Goal: Navigation & Orientation: Find specific page/section

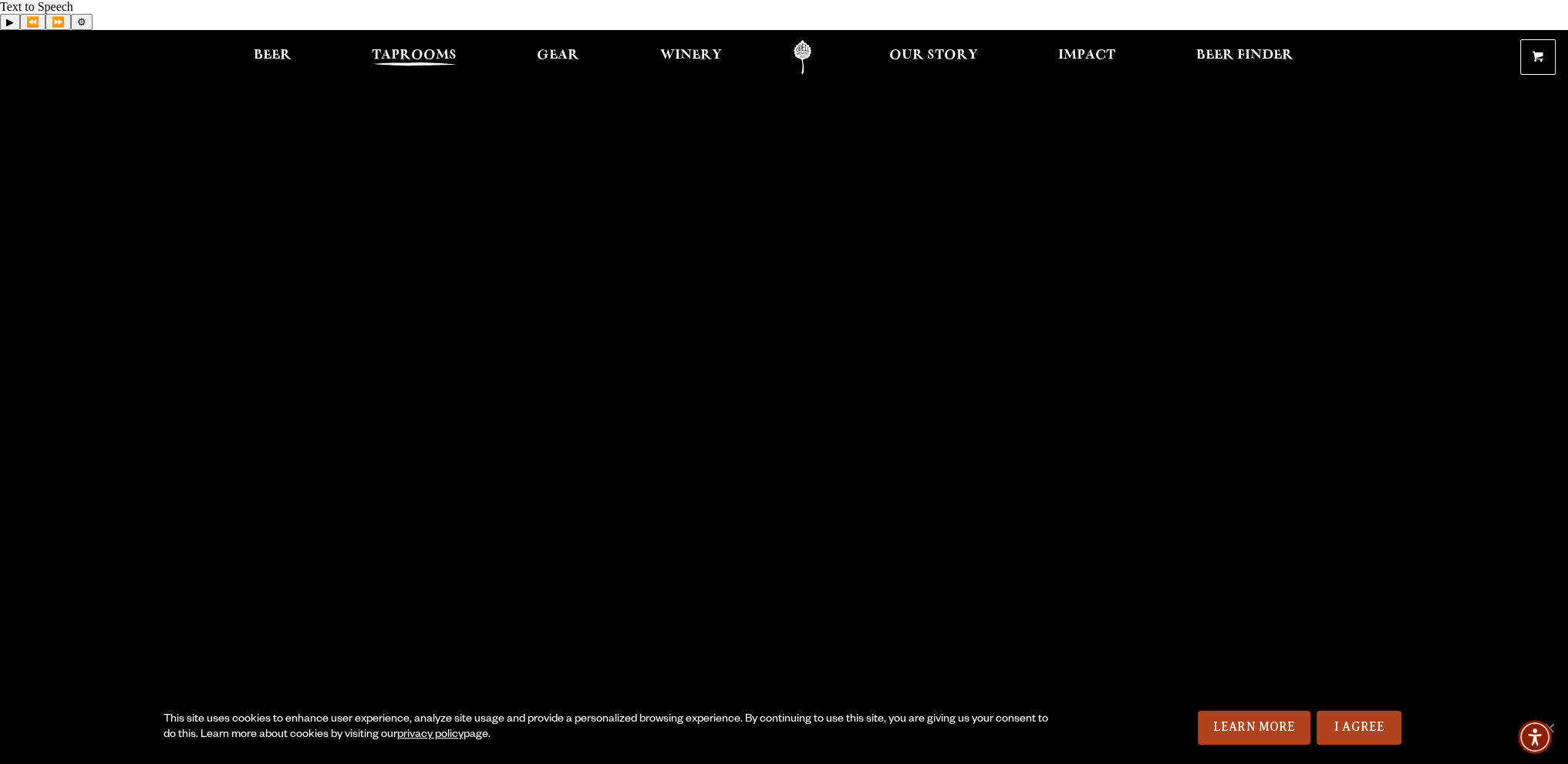
click at [388, 49] on span "Taprooms" at bounding box center [413, 55] width 85 height 12
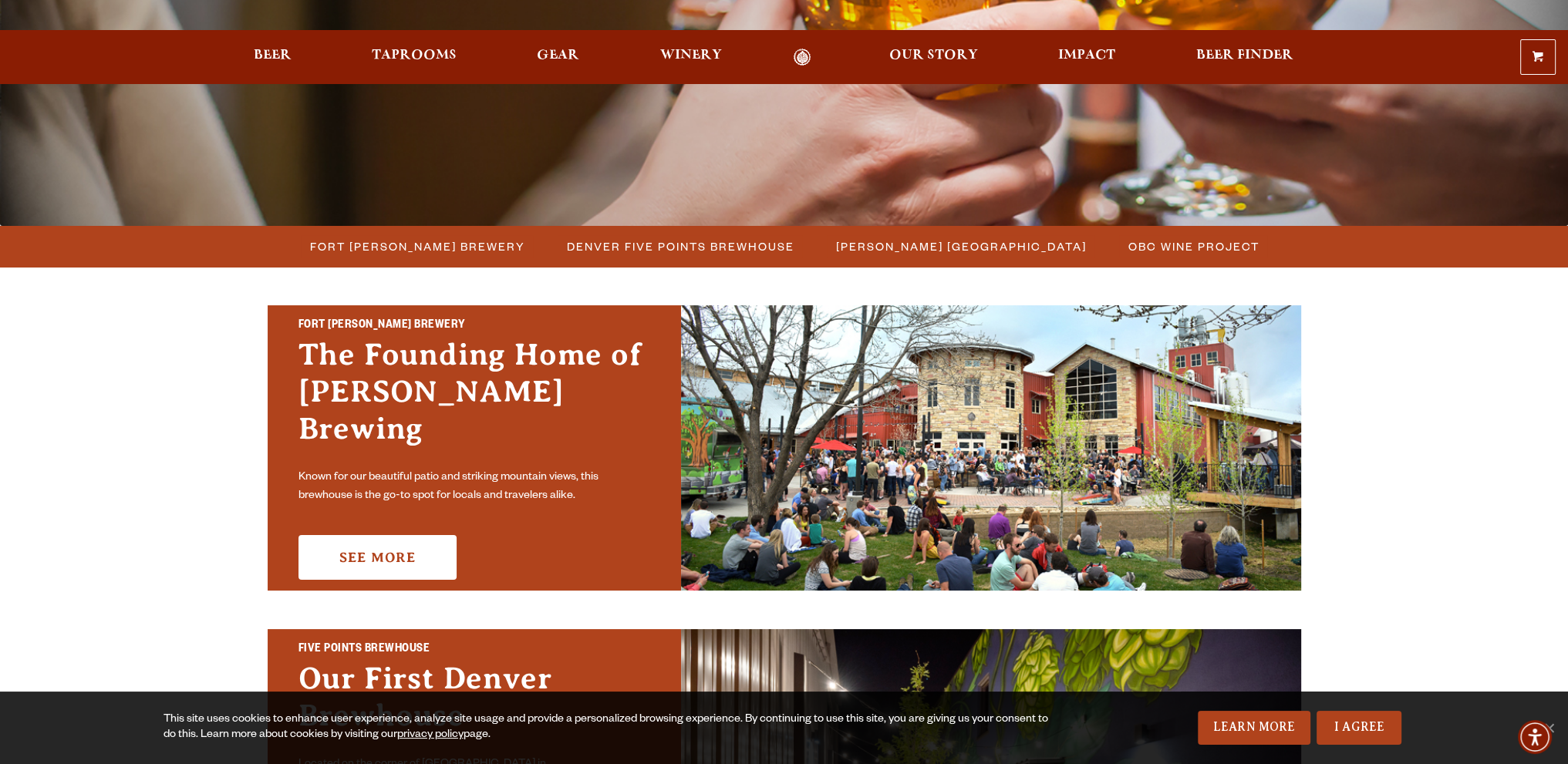
scroll to position [308, 0]
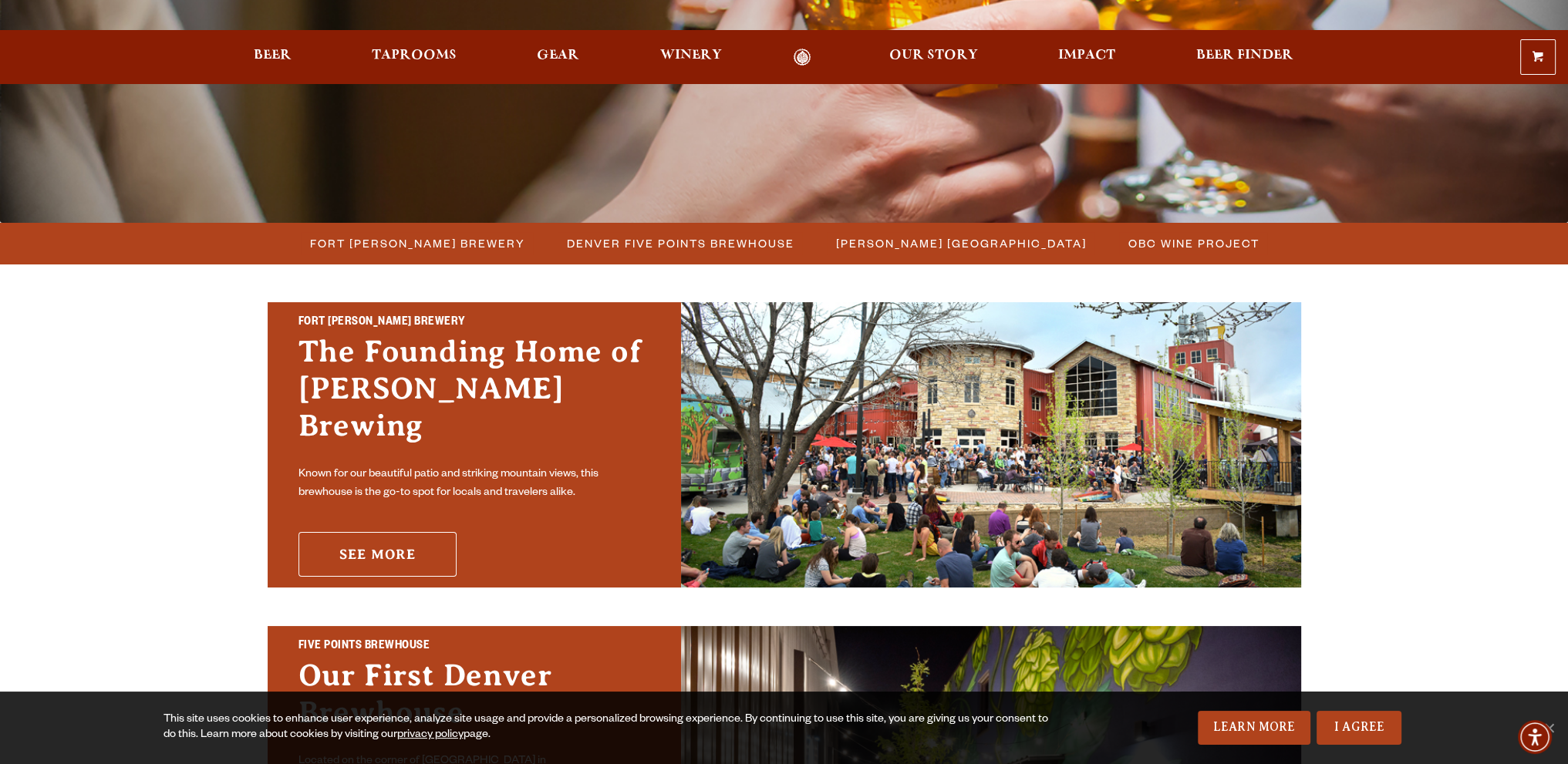
click at [369, 532] on link "See More" at bounding box center [378, 555] width 159 height 45
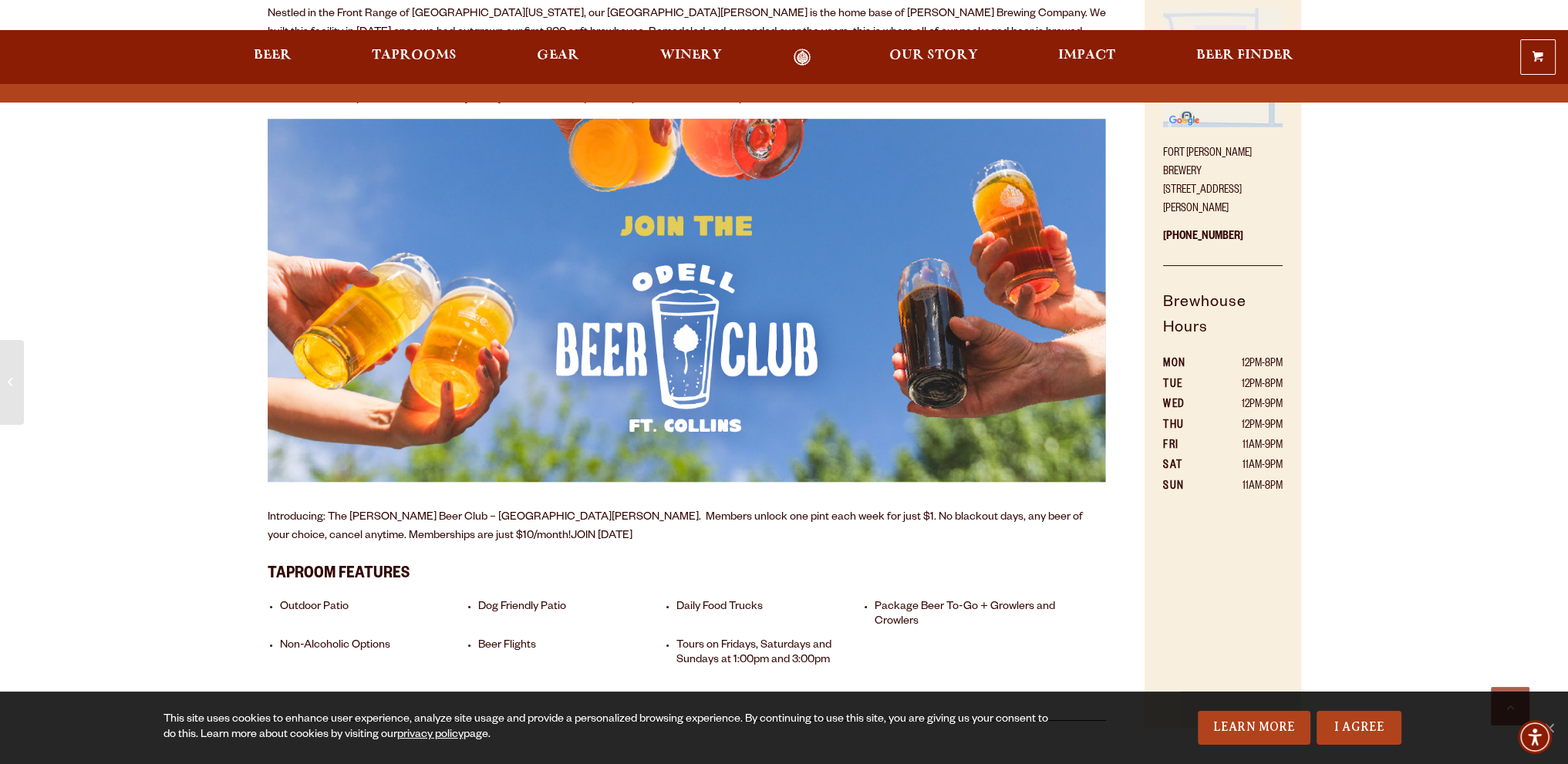
scroll to position [1157, 0]
